Goal: Check status: Check status

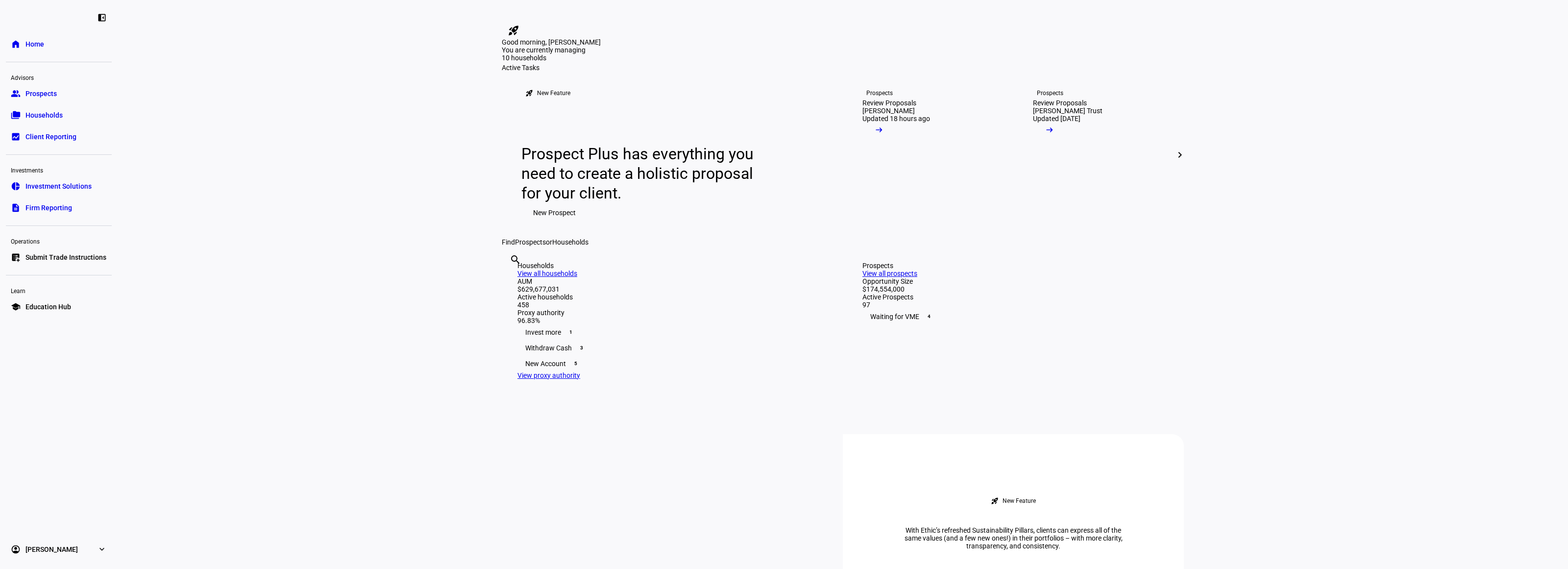
click at [512, 279] on input "text" at bounding box center [510, 273] width 2 height 11
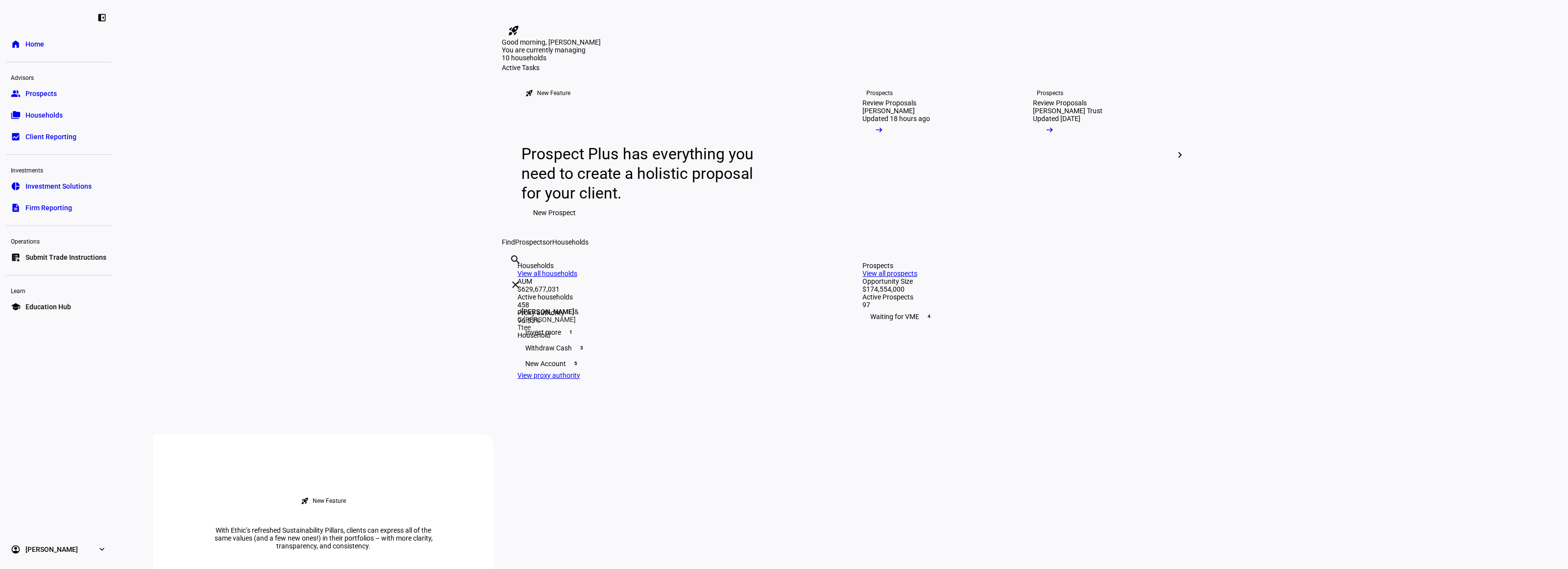
type input "[PERSON_NAME]"
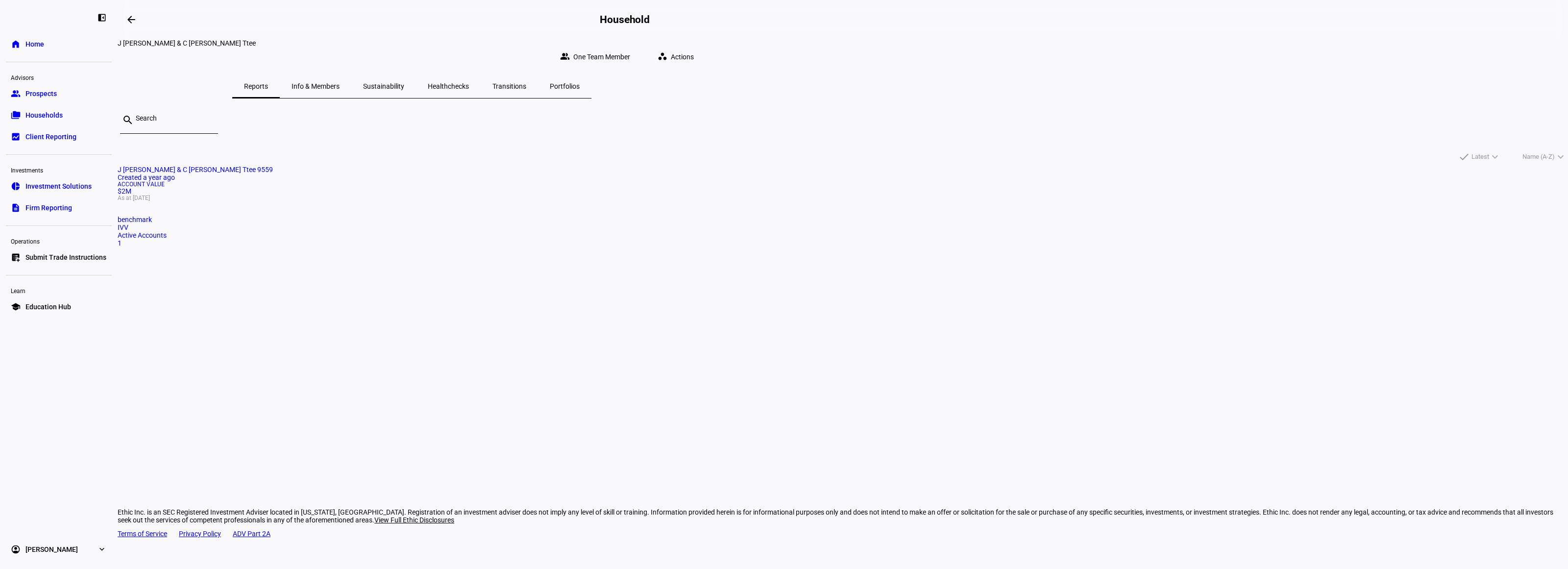
click at [646, 247] on mat-card "J [PERSON_NAME] & C [PERSON_NAME] Ttee 9559 Created a year ago Account Value $2…" at bounding box center [843, 207] width 1451 height 82
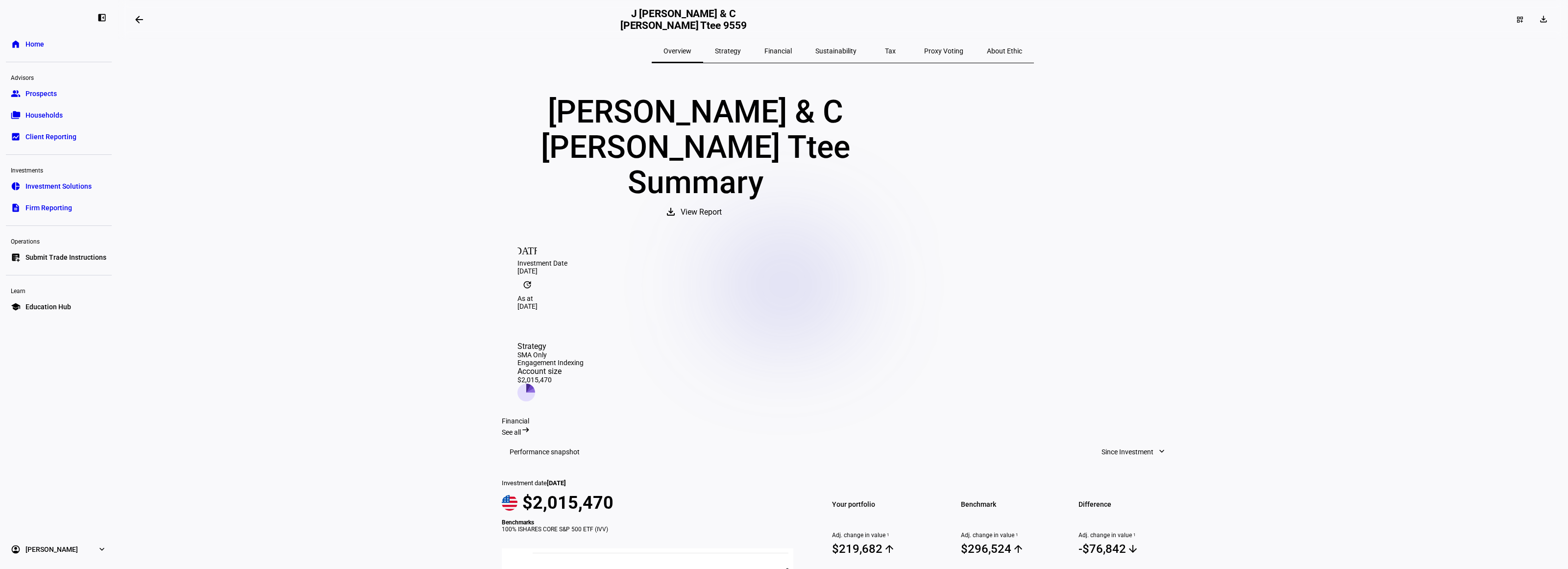
drag, startPoint x: 612, startPoint y: 275, endPoint x: 619, endPoint y: 275, distance: 7.0
click at [616, 275] on div "[DATE] Investment Date [DATE]" at bounding box center [843, 257] width 651 height 35
click at [445, 300] on eth-layout-page-content "arrow_backwards J [PERSON_NAME] & C [PERSON_NAME] Ttee 9559 dashboard_customize…" at bounding box center [843, 284] width 1451 height 569
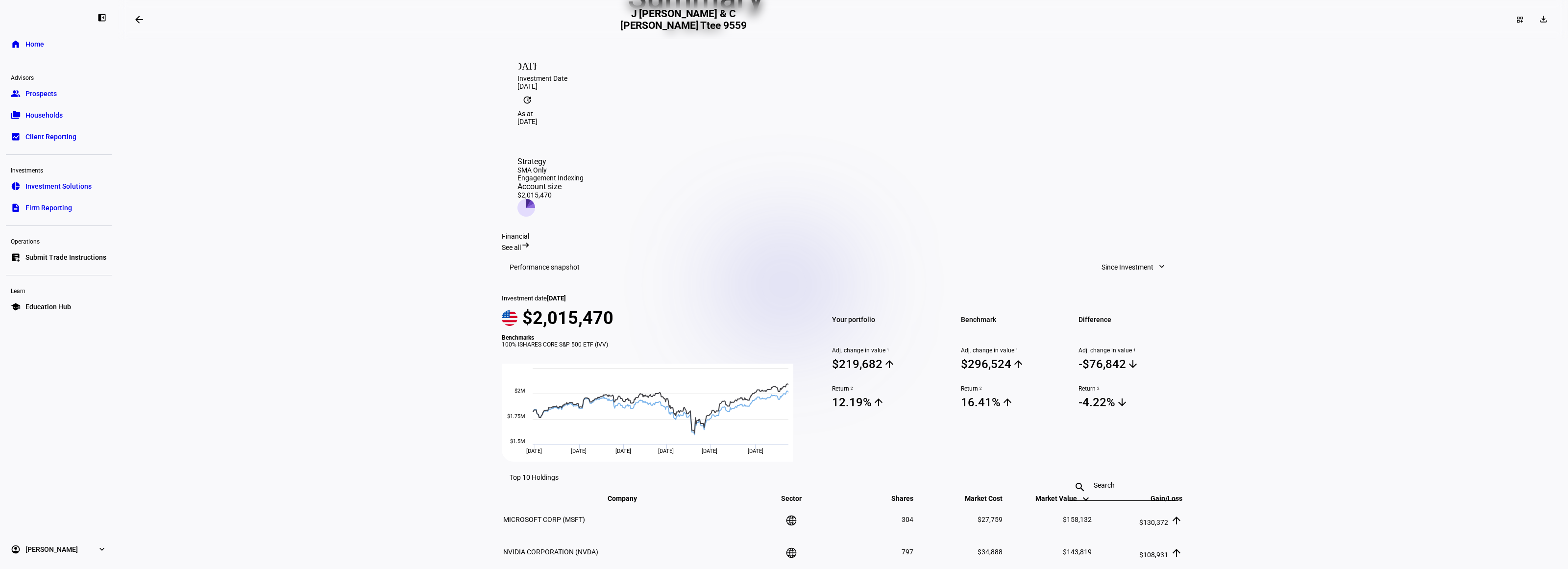
scroll to position [184, 0]
drag, startPoint x: 959, startPoint y: 374, endPoint x: 1018, endPoint y: 370, distance: 59.1
click at [1018, 396] on span "16.41% arrow_upward" at bounding box center [1014, 403] width 105 height 15
click at [1019, 396] on span "16.41% arrow_upward" at bounding box center [1014, 403] width 105 height 15
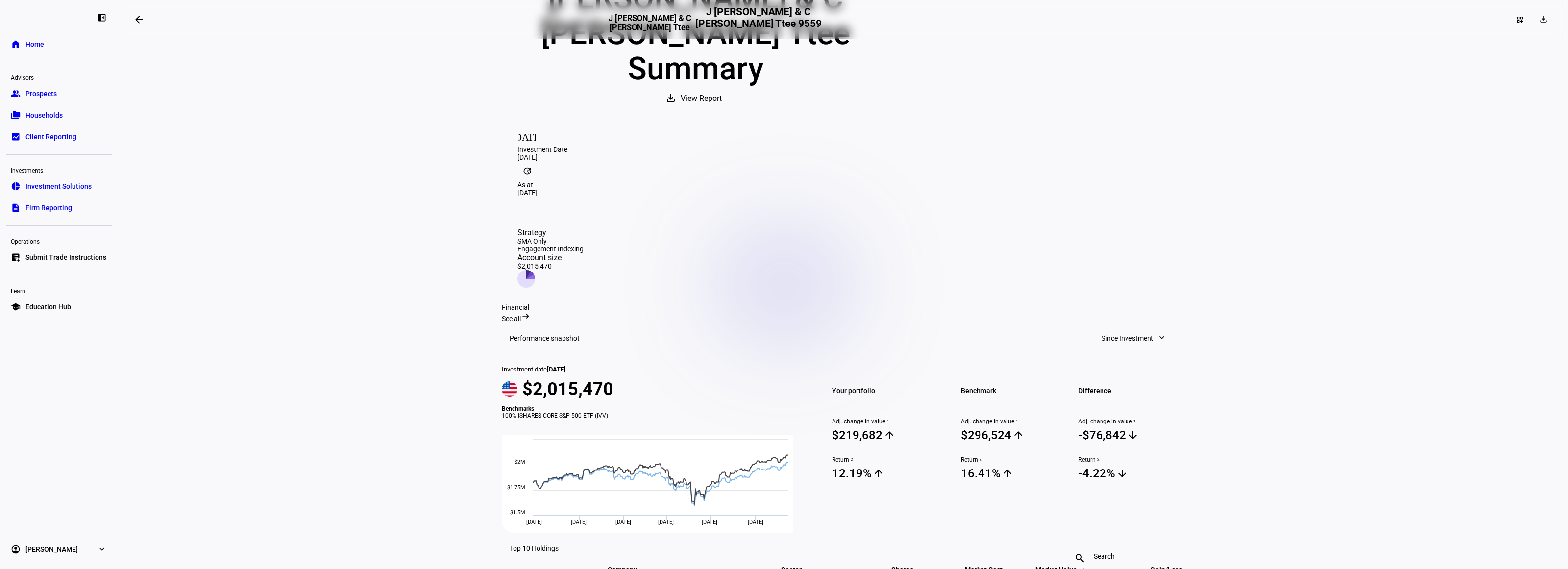
scroll to position [0, 0]
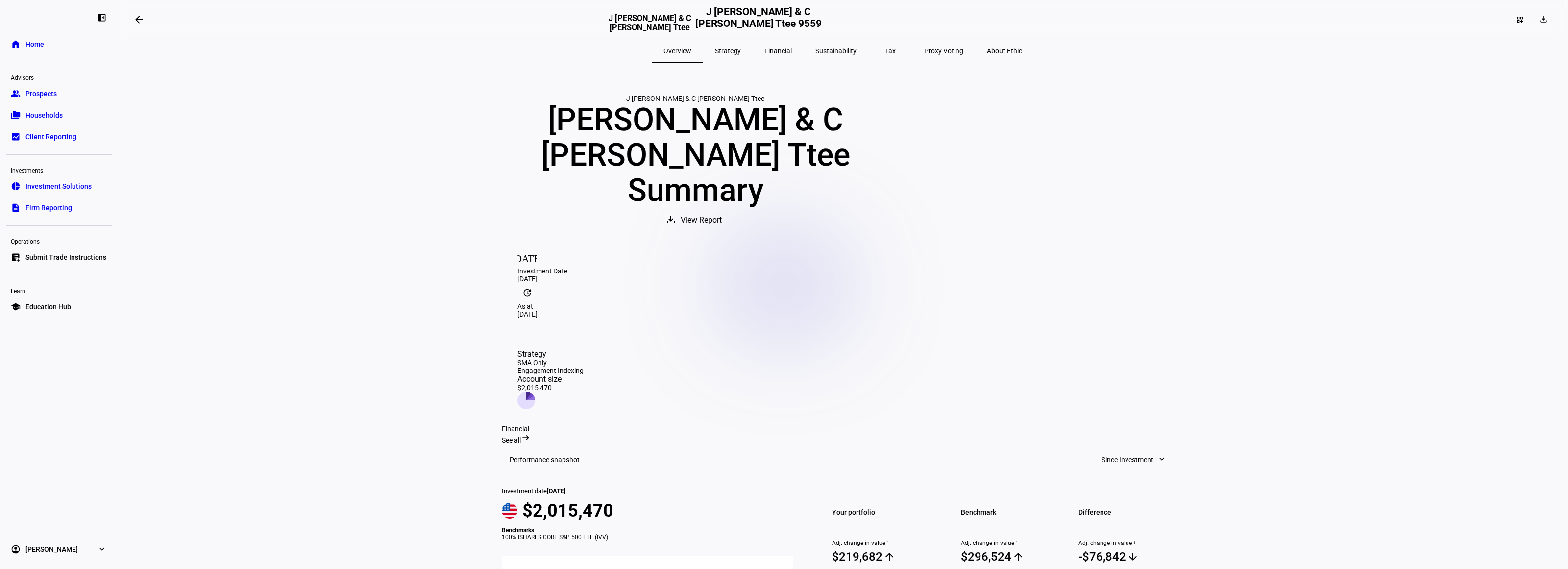
click at [584, 359] on div "SMA Only" at bounding box center [550, 363] width 66 height 8
drag, startPoint x: 1154, startPoint y: 352, endPoint x: 1210, endPoint y: 370, distance: 58.8
click at [521, 437] on span "See all" at bounding box center [511, 441] width 19 height 8
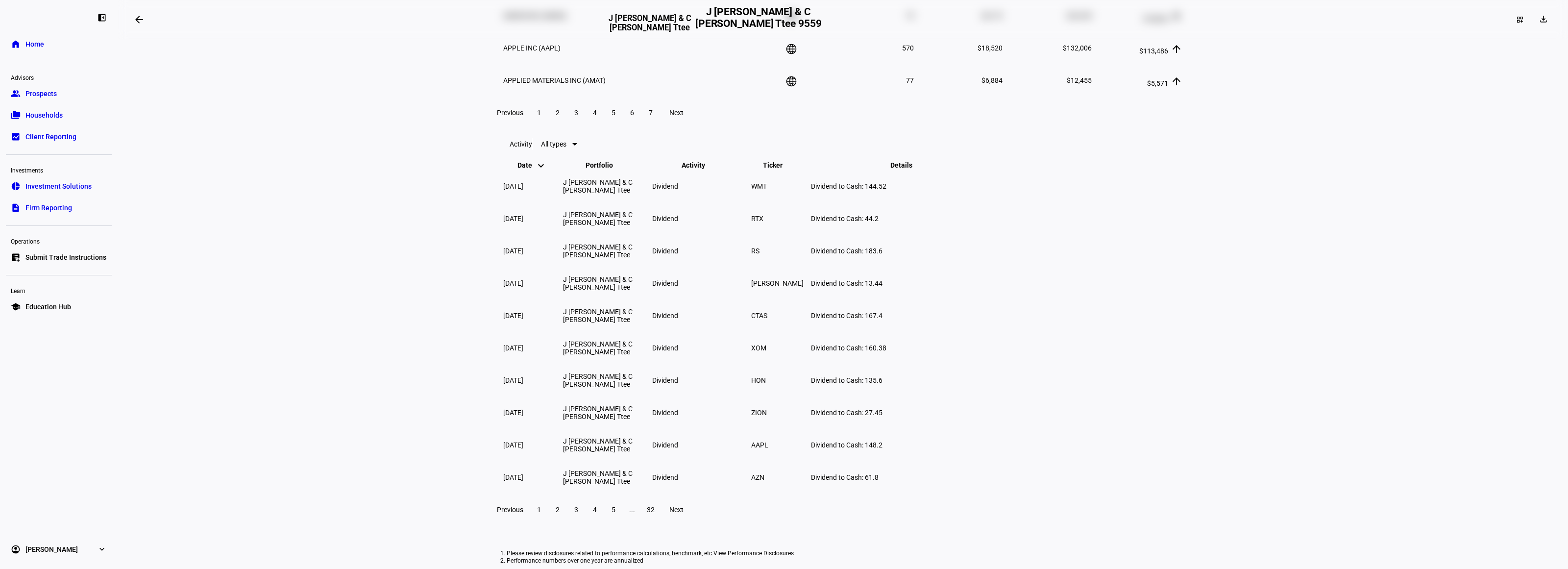
scroll to position [1826, 0]
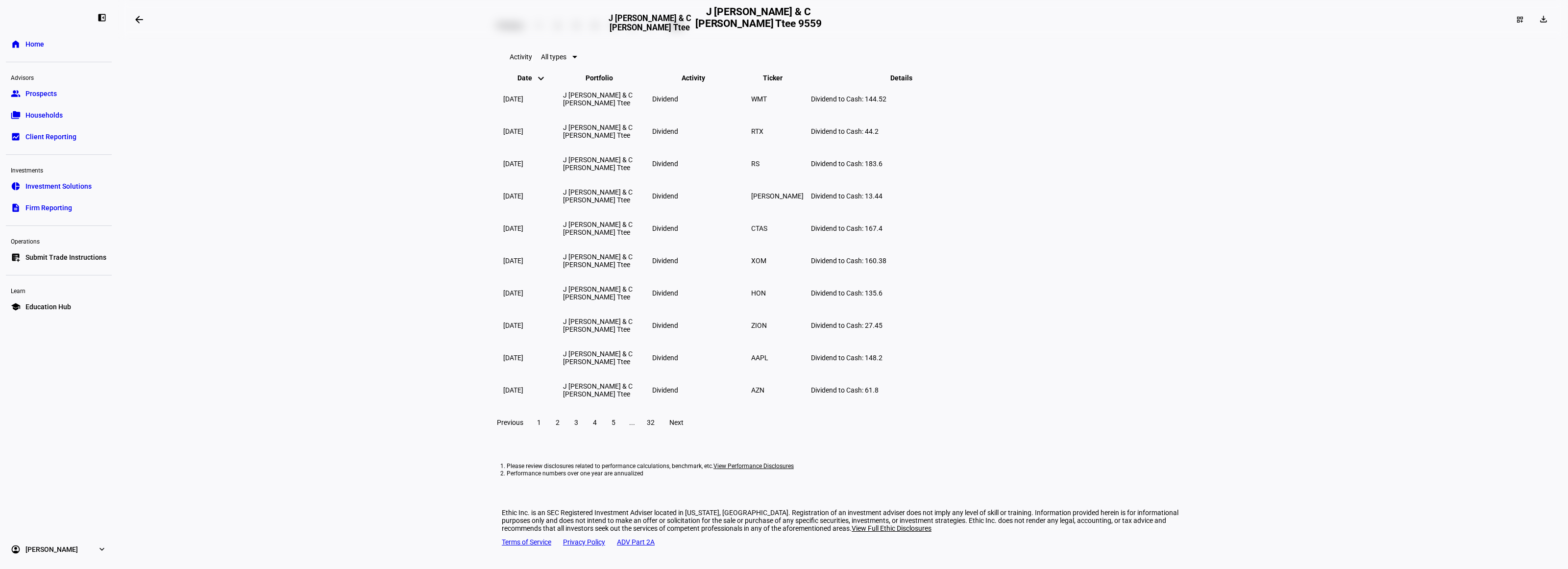
click at [570, 73] on mat-toolbar "Activity All types" at bounding box center [843, 56] width 682 height 31
click at [567, 60] on span "All types" at bounding box center [553, 57] width 25 height 8
click at [577, 361] on mat-option "Sell" at bounding box center [574, 363] width 42 height 24
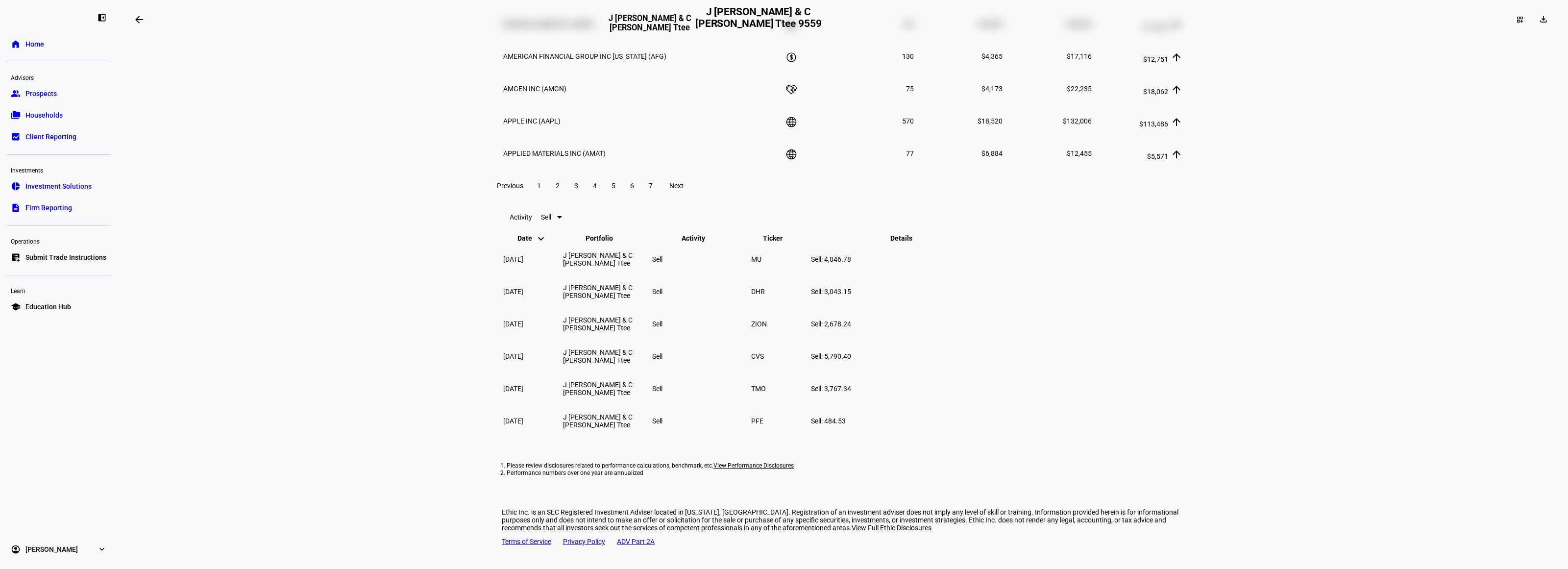
click at [562, 233] on mat-toolbar "Activity Sell" at bounding box center [843, 217] width 682 height 31
click at [551, 221] on span "Sell" at bounding box center [546, 217] width 11 height 8
click at [580, 410] on mat-option "Buy" at bounding box center [567, 416] width 26 height 24
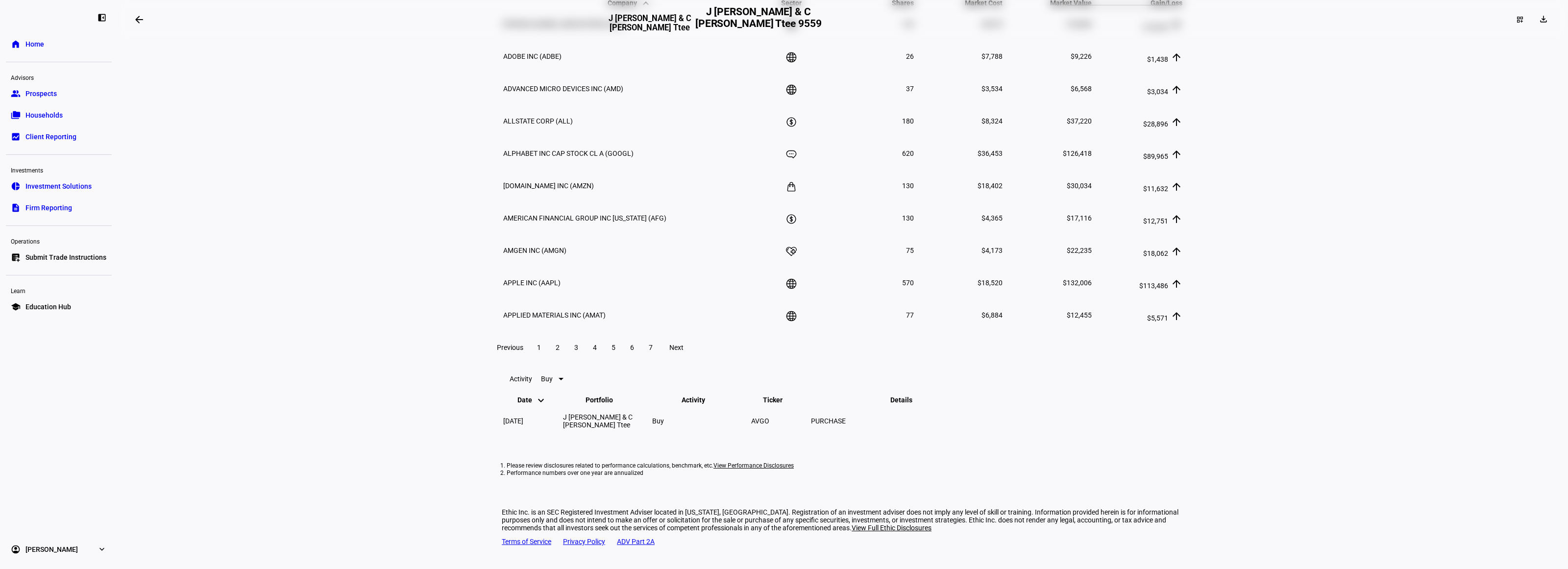
click at [446, 375] on eth-layout-page-content "arrow_backwards J [PERSON_NAME] & C [PERSON_NAME] Ttee J [PERSON_NAME] & C [PER…" at bounding box center [843, 284] width 1451 height 569
drag, startPoint x: 965, startPoint y: 402, endPoint x: 834, endPoint y: 402, distance: 131.0
click at [834, 405] on tr "[DATE] J [PERSON_NAME] & C [PERSON_NAME] Ttee Buy AVGO PURCHASE" at bounding box center [755, 421] width 504 height 31
click at [809, 405] on td "AVGO" at bounding box center [780, 421] width 59 height 31
drag, startPoint x: 852, startPoint y: 402, endPoint x: 1018, endPoint y: 403, distance: 166.0
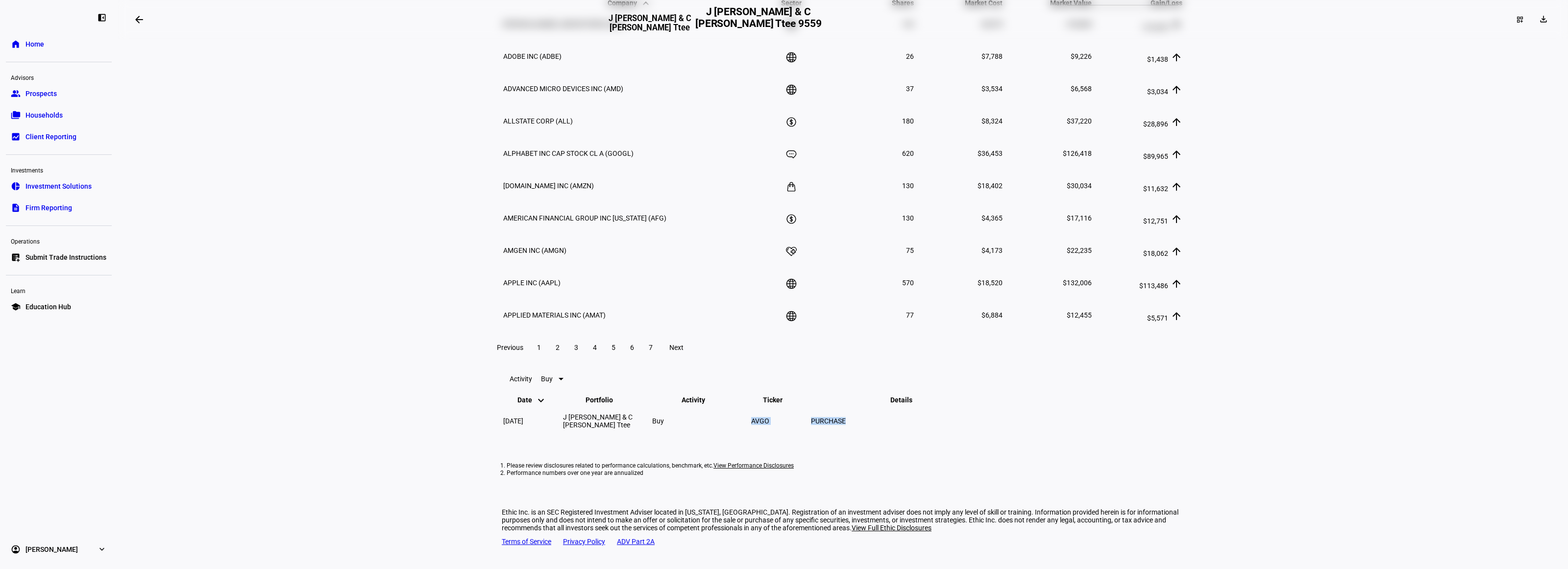
click at [1006, 405] on tr "[DATE] J [PERSON_NAME] & C [PERSON_NAME] Ttee Buy AVGO PURCHASE" at bounding box center [755, 421] width 504 height 31
drag, startPoint x: 1018, startPoint y: 403, endPoint x: 1025, endPoint y: 403, distance: 7.0
click at [1006, 405] on td "PURCHASE" at bounding box center [909, 421] width 196 height 31
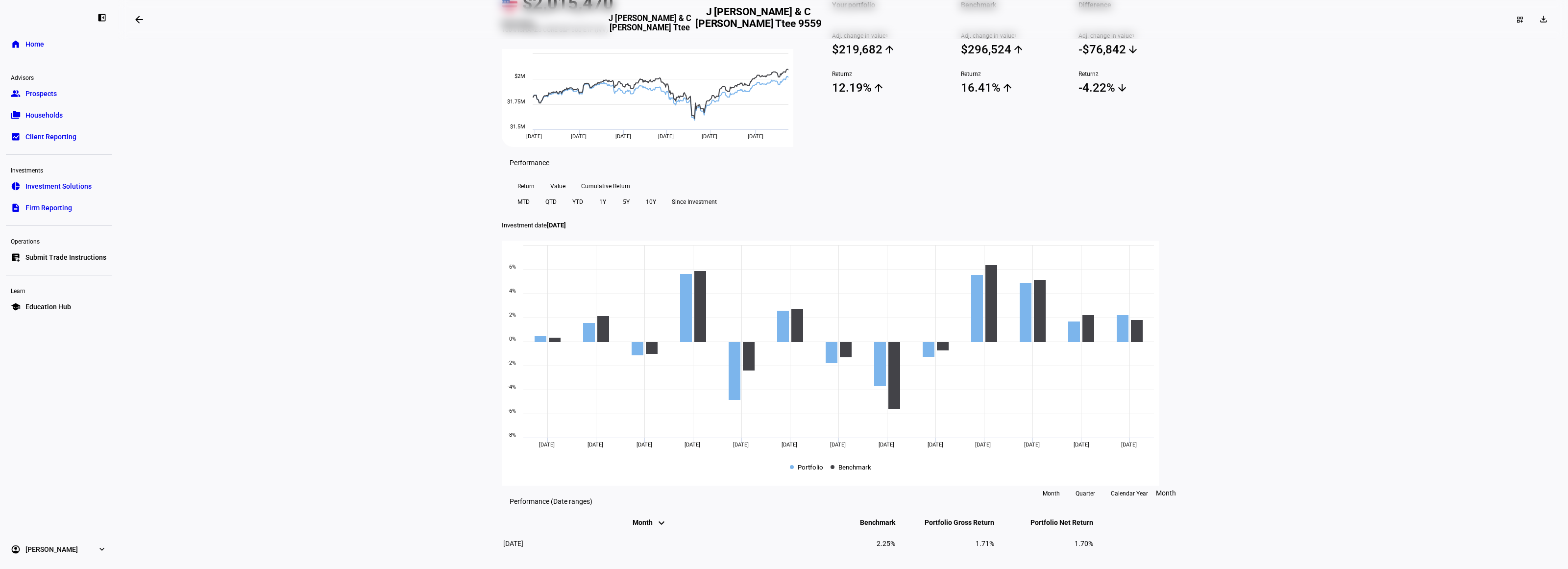
scroll to position [0, 0]
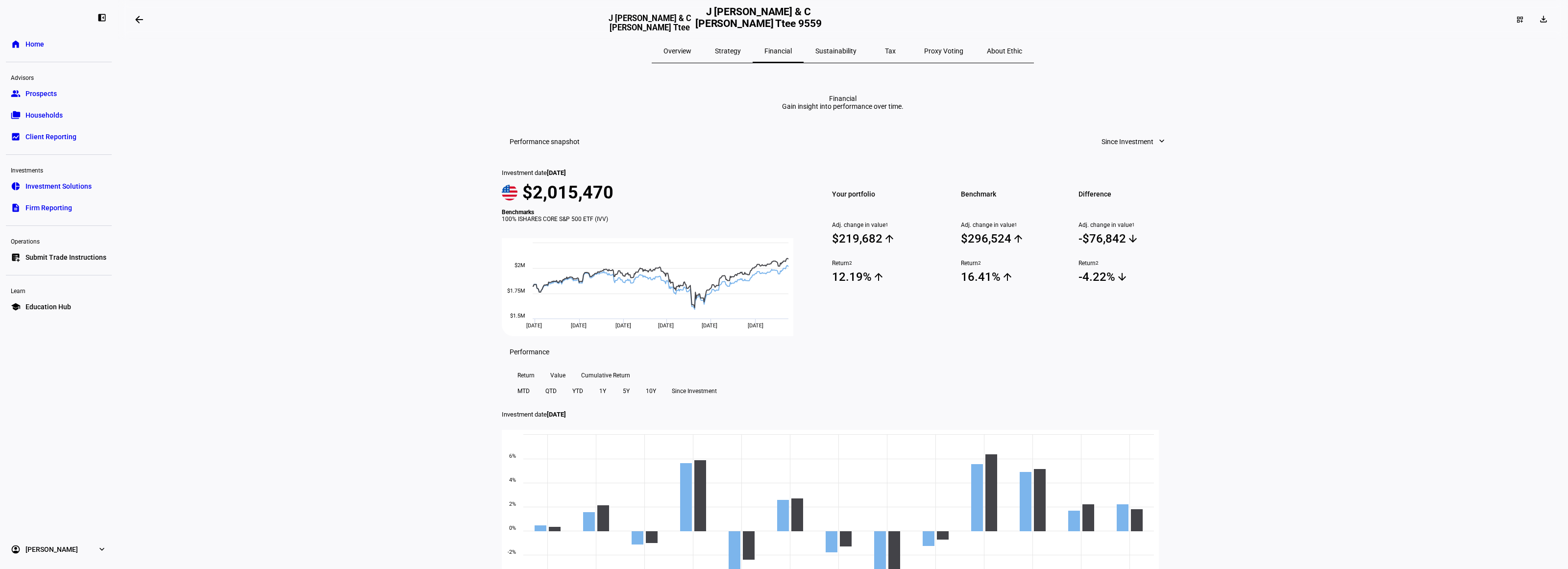
drag, startPoint x: 1277, startPoint y: 310, endPoint x: 1268, endPoint y: 316, distance: 10.8
click at [1267, 317] on eth-layout-page-content "arrow_backwards J [PERSON_NAME] & C [PERSON_NAME] Ttee J [PERSON_NAME] & C [PER…" at bounding box center [843, 284] width 1451 height 569
